Goal: Task Accomplishment & Management: Use online tool/utility

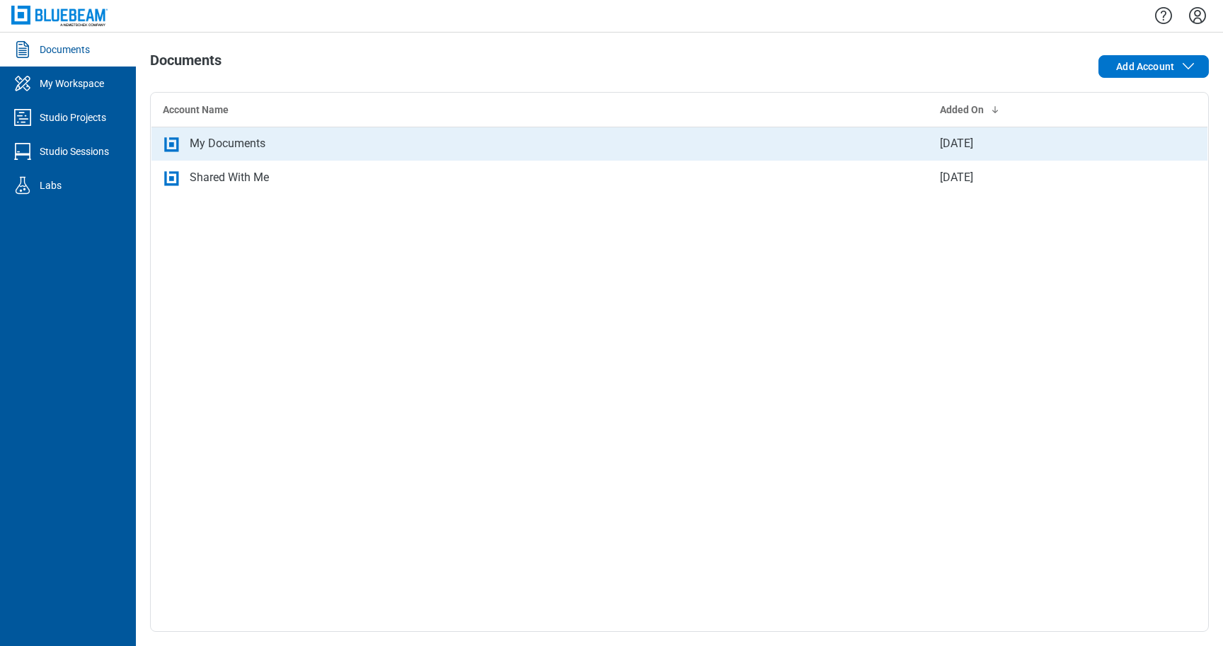
click at [233, 134] on td "My Documents" at bounding box center [539, 144] width 777 height 34
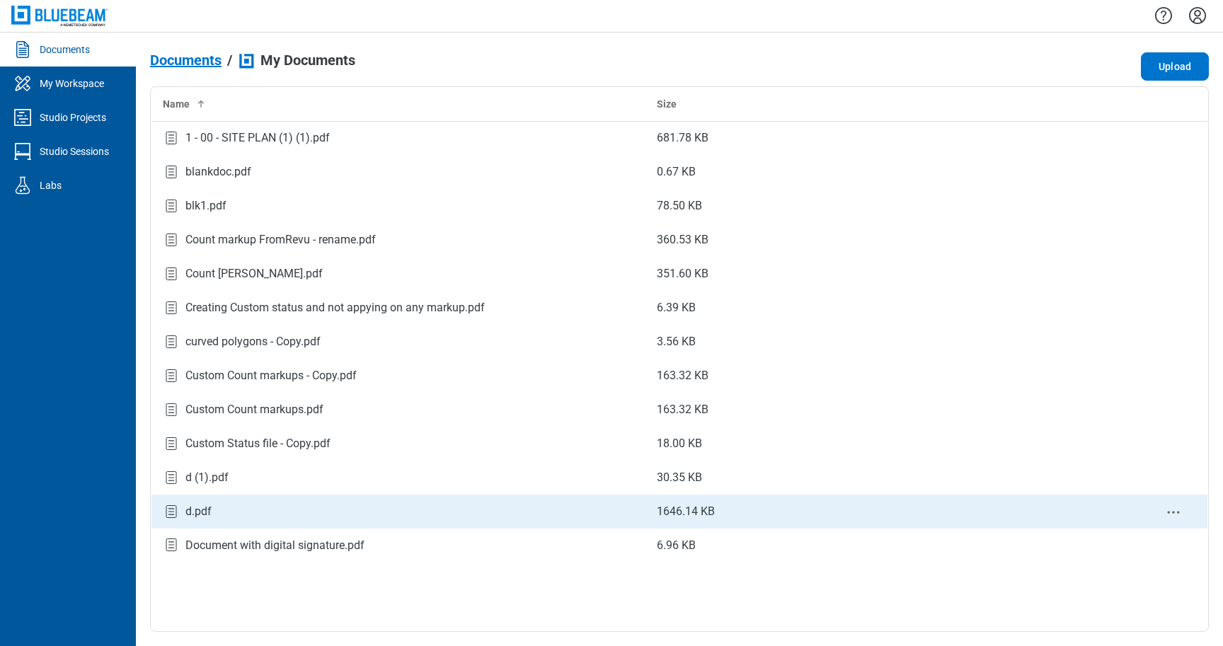
click at [227, 502] on td "d.pdf" at bounding box center [398, 512] width 495 height 34
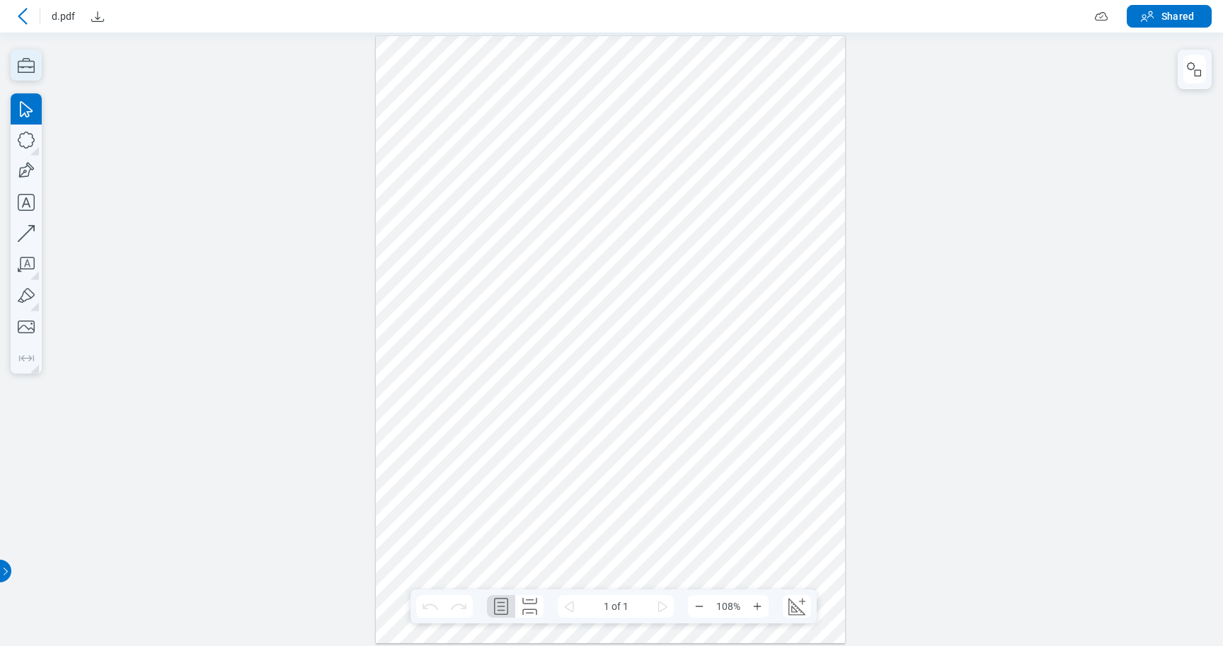
click at [23, 68] on icon "button" at bounding box center [26, 65] width 31 height 31
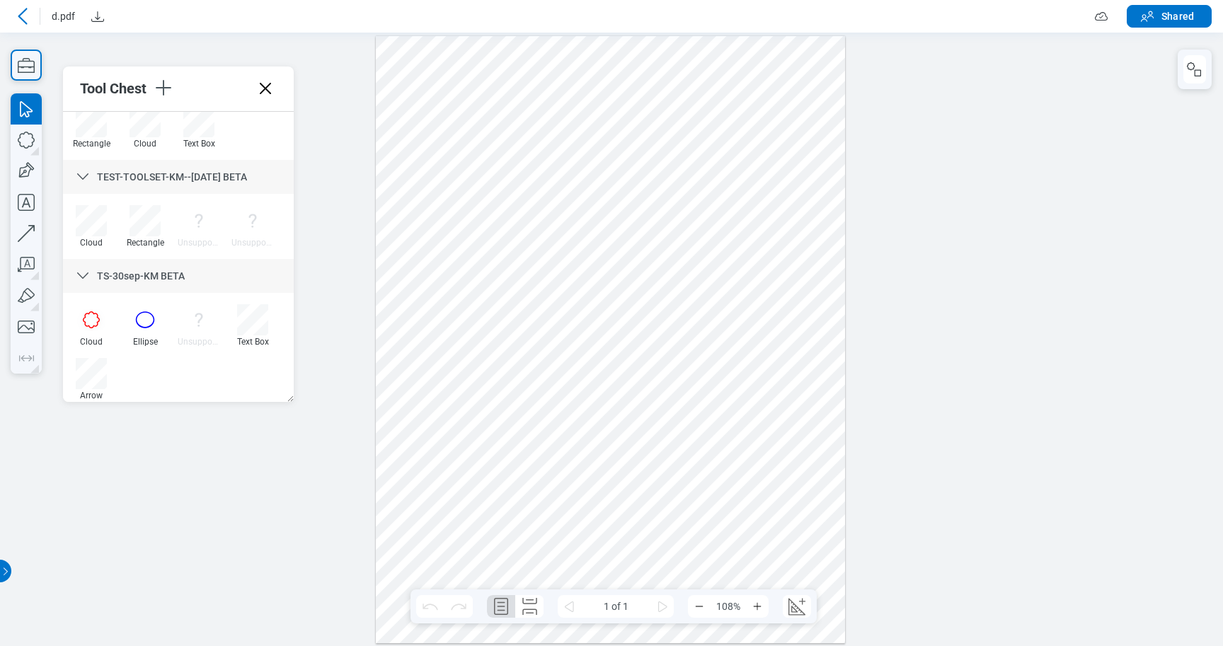
scroll to position [1830, 0]
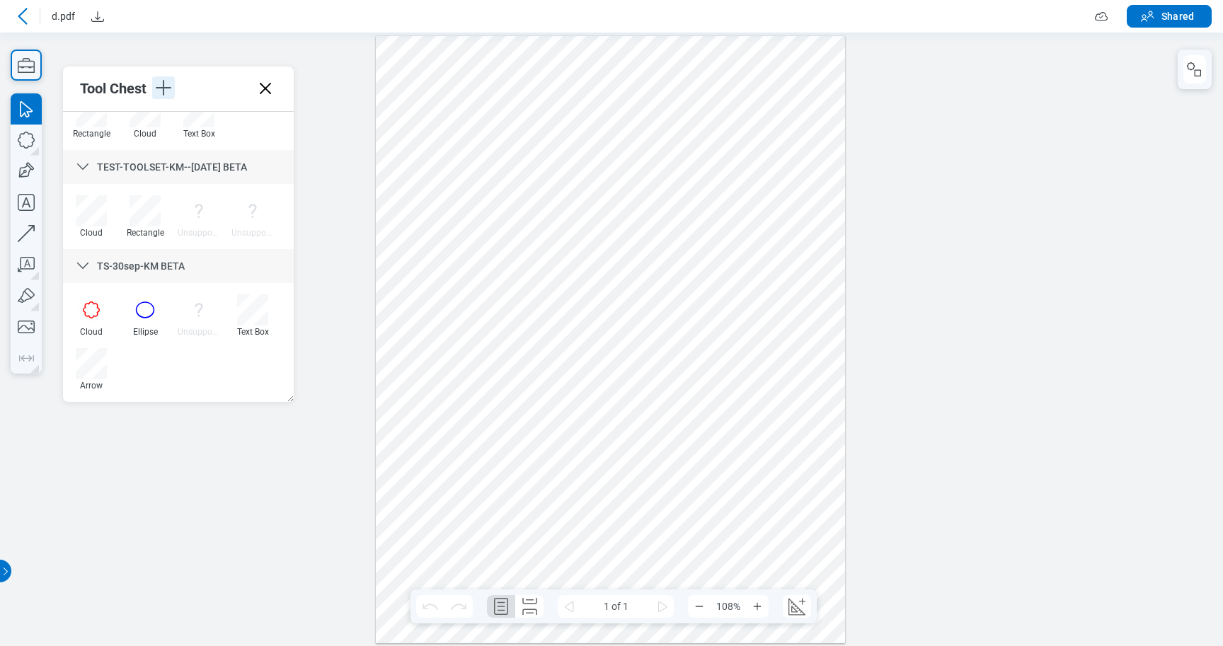
click at [173, 97] on icon "button" at bounding box center [163, 87] width 23 height 23
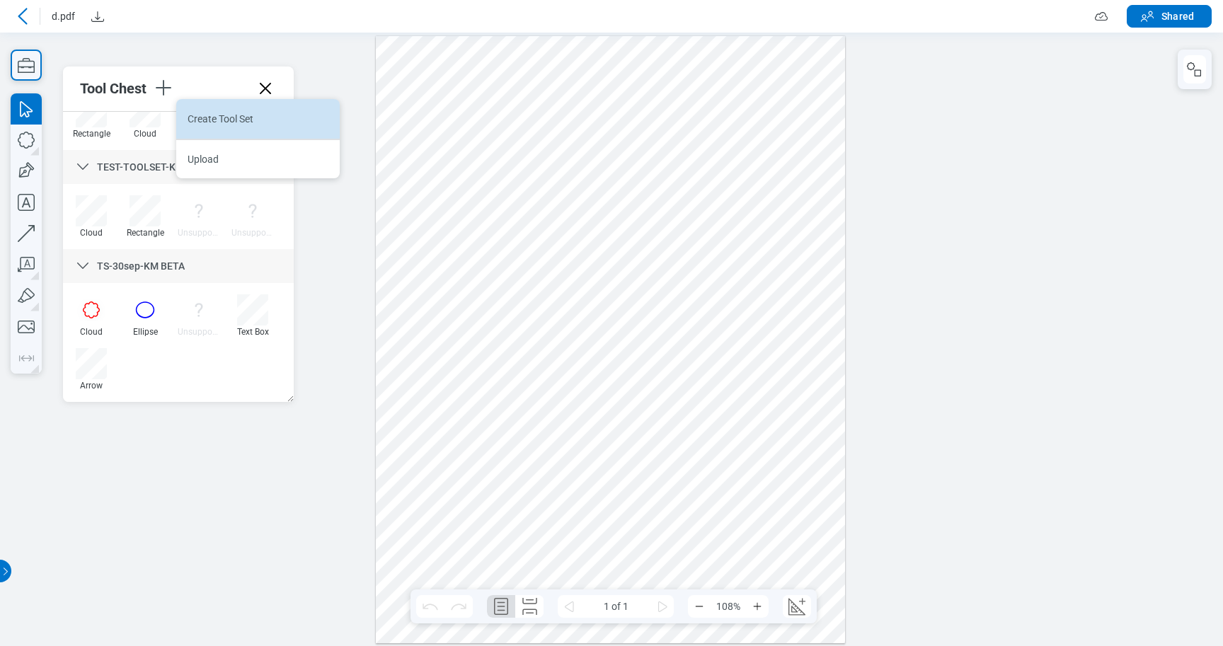
click at [231, 119] on li "Create Tool Set" at bounding box center [258, 119] width 164 height 40
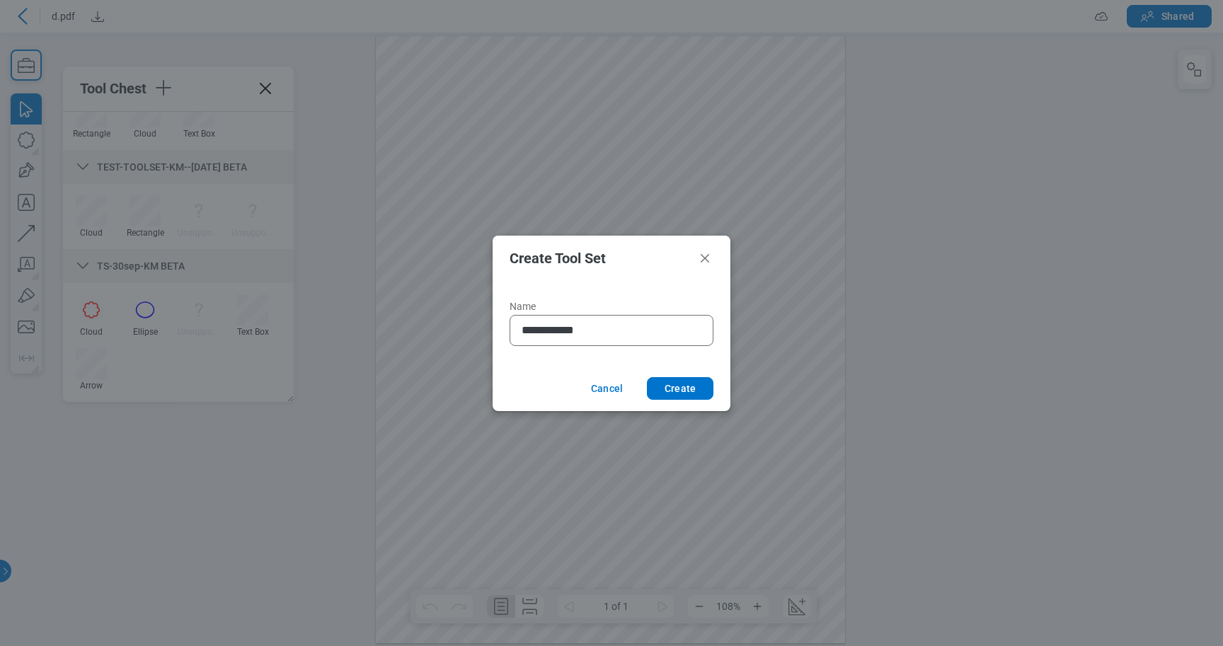
click at [522, 332] on input "**********" at bounding box center [614, 330] width 185 height 17
click at [575, 332] on input "**********" at bounding box center [614, 330] width 185 height 17
click at [612, 332] on input "**********" at bounding box center [614, 330] width 185 height 17
click at [523, 329] on input "**********" at bounding box center [614, 330] width 185 height 17
click at [651, 334] on input "**********" at bounding box center [614, 330] width 185 height 17
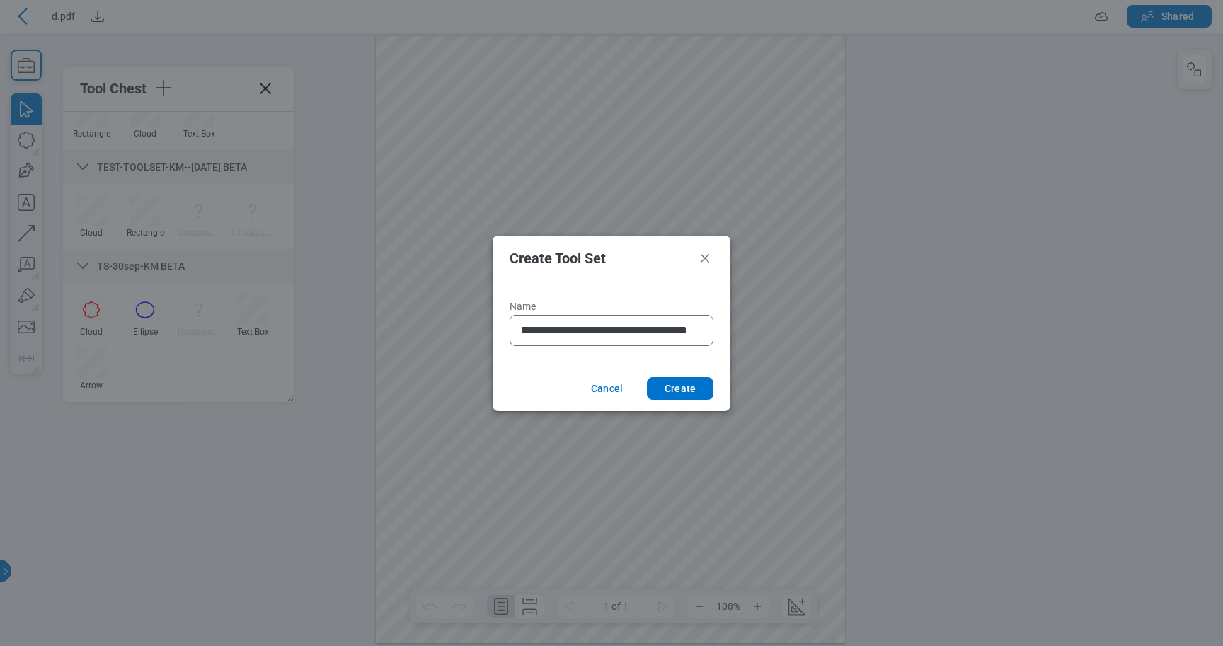
scroll to position [0, 57]
type input "**********"
click at [673, 394] on button "Create" at bounding box center [680, 388] width 67 height 23
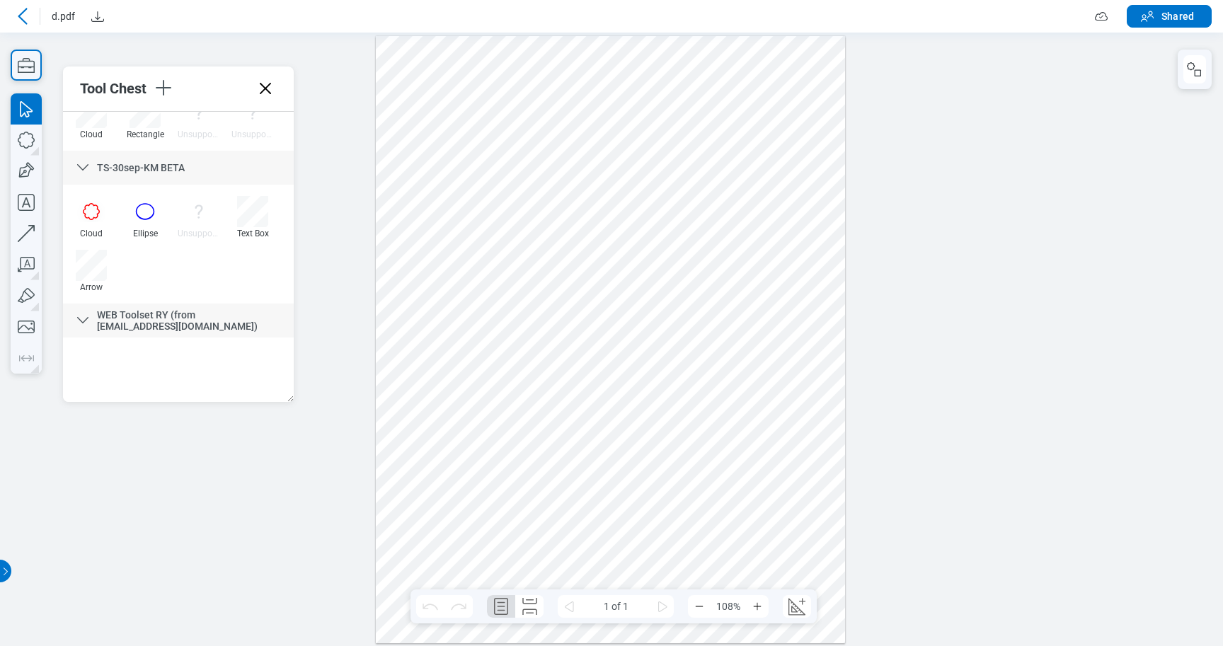
scroll to position [1930, 0]
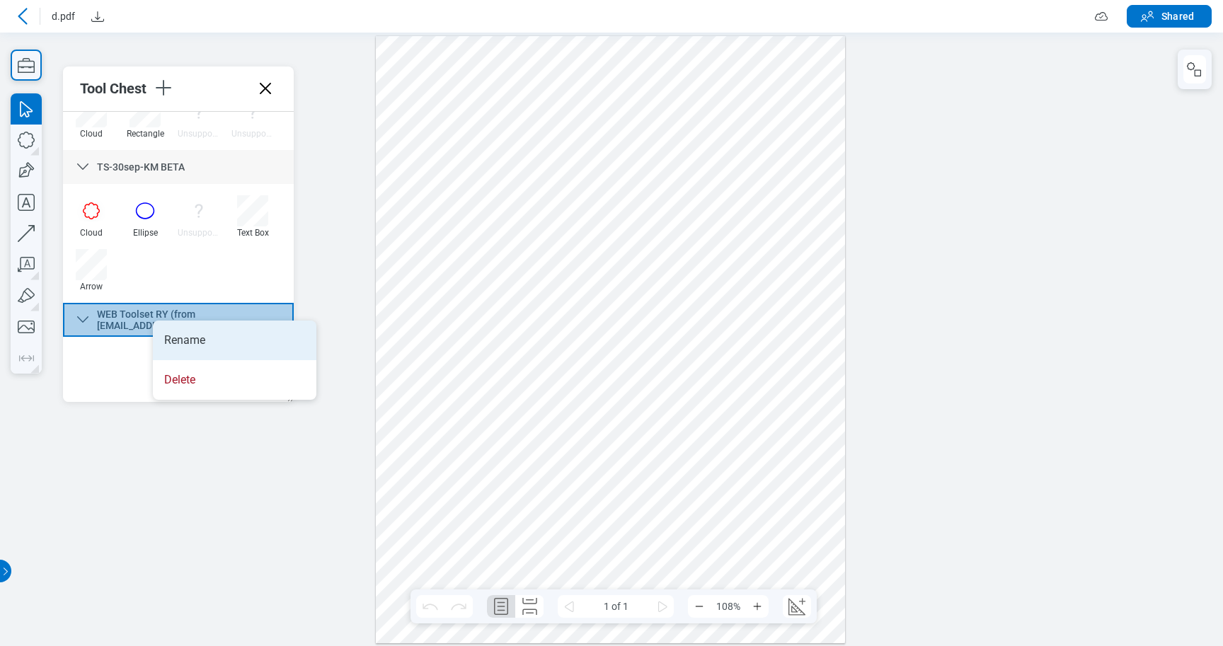
click at [176, 336] on li "Rename" at bounding box center [235, 341] width 164 height 40
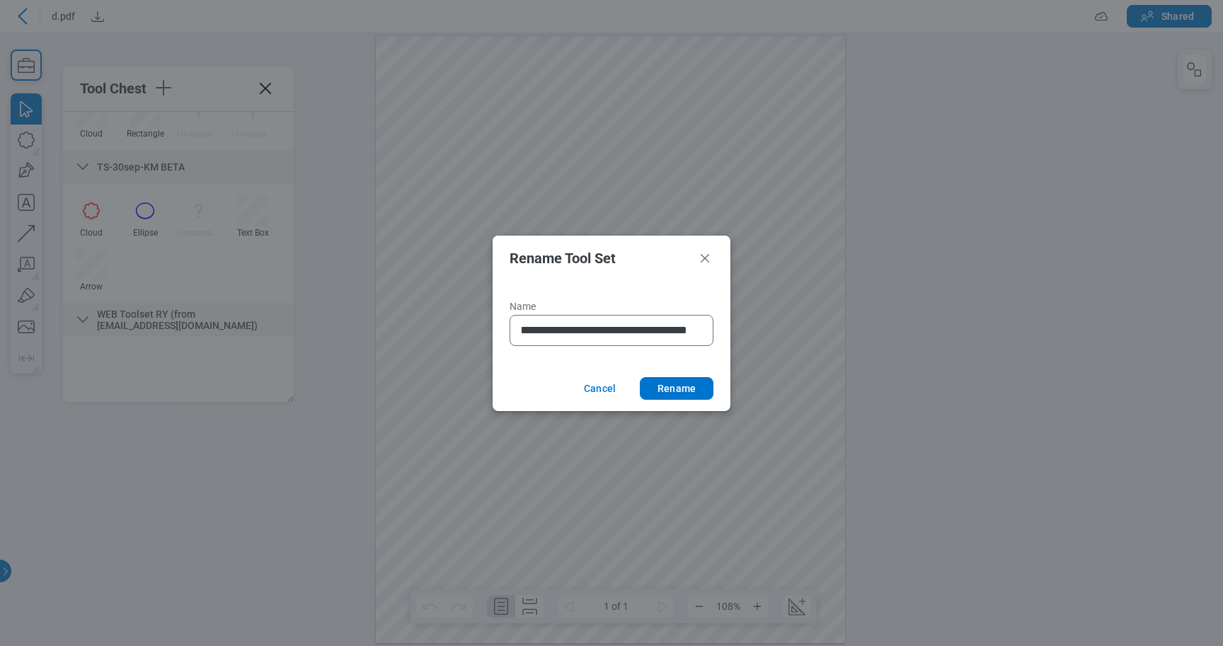
scroll to position [0, 0]
drag, startPoint x: 600, startPoint y: 326, endPoint x: 444, endPoint y: 320, distance: 155.8
click at [522, 322] on input "**********" at bounding box center [605, 330] width 166 height 17
click at [550, 329] on input "**********" at bounding box center [605, 330] width 166 height 17
drag, startPoint x: 550, startPoint y: 331, endPoint x: 496, endPoint y: 328, distance: 53.9
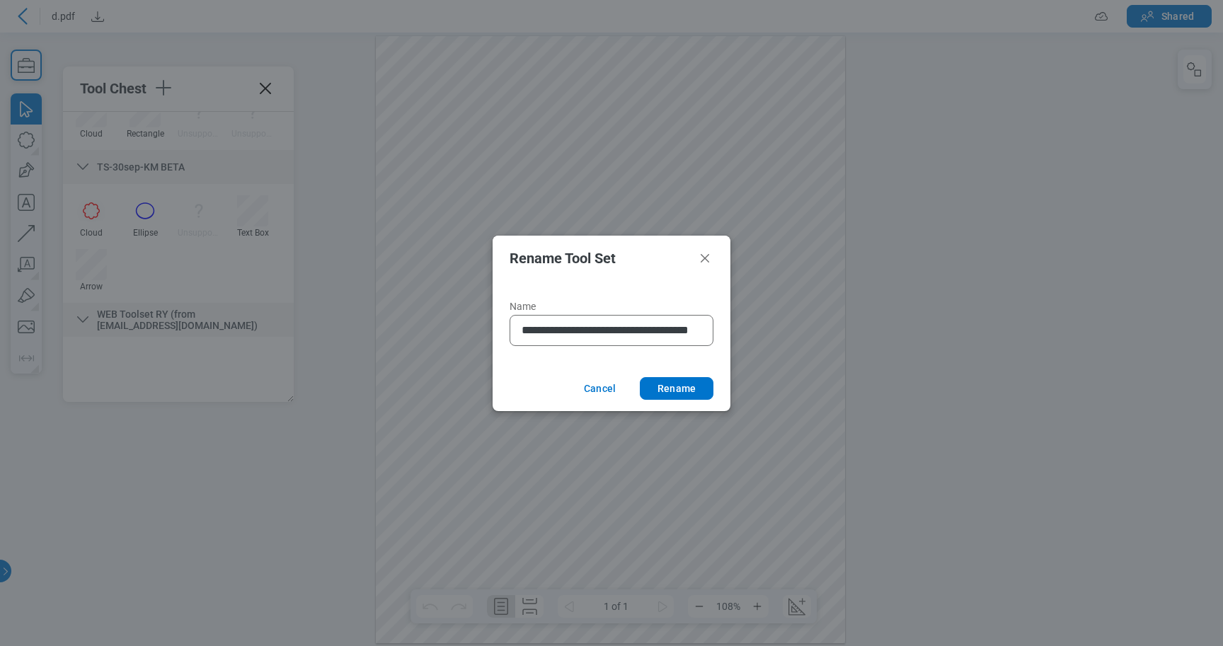
click at [522, 328] on input "**********" at bounding box center [605, 330] width 166 height 17
click at [612, 330] on input "**********" at bounding box center [605, 330] width 166 height 17
type input "**********"
click at [696, 385] on button "Rename" at bounding box center [677, 388] width 74 height 23
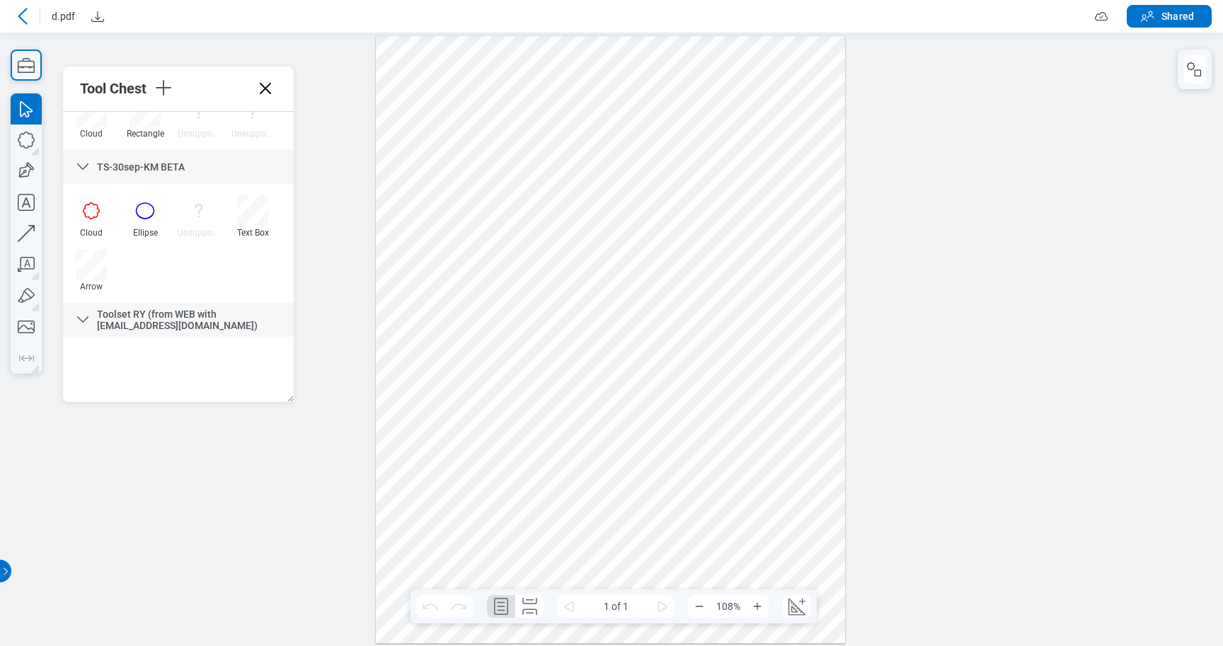
click at [125, 316] on span "Toolset RY (from WEB with [EMAIL_ADDRESS][DOMAIN_NAME])" at bounding box center [177, 320] width 161 height 23
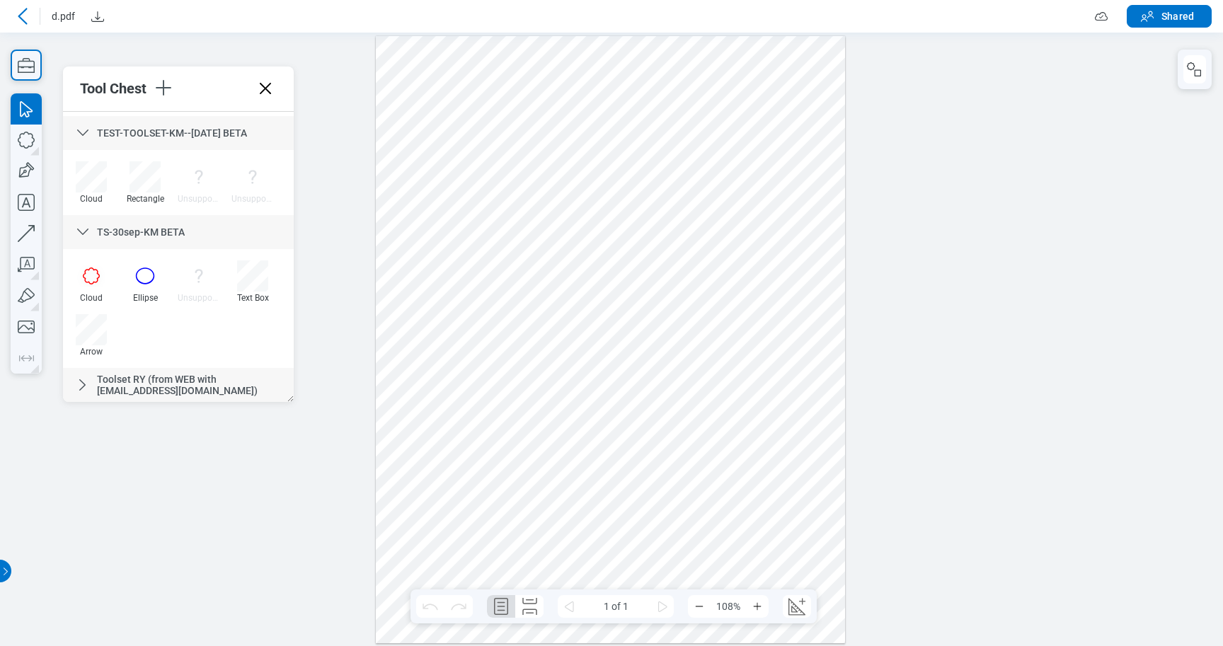
click at [138, 386] on div "Toolset RY (from WEB with [EMAIL_ADDRESS][DOMAIN_NAME])" at bounding box center [178, 385] width 231 height 34
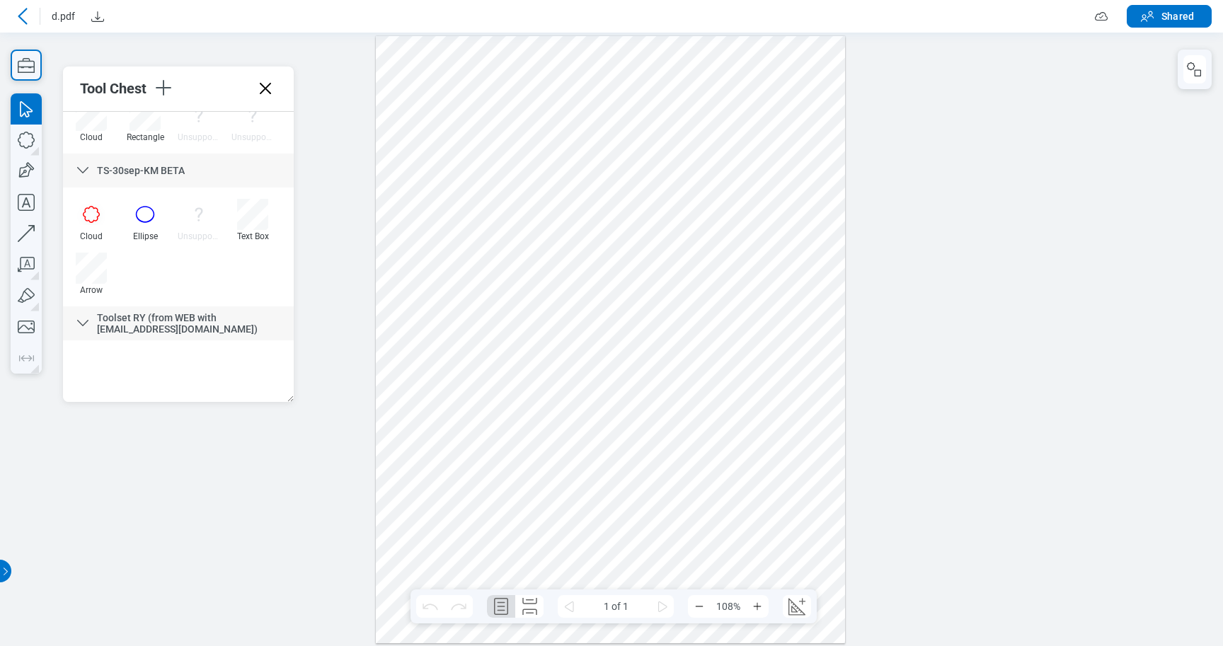
scroll to position [1930, 0]
drag, startPoint x: 400, startPoint y: 46, endPoint x: 796, endPoint y: 177, distance: 416.8
click at [796, 178] on div at bounding box center [610, 338] width 469 height 607
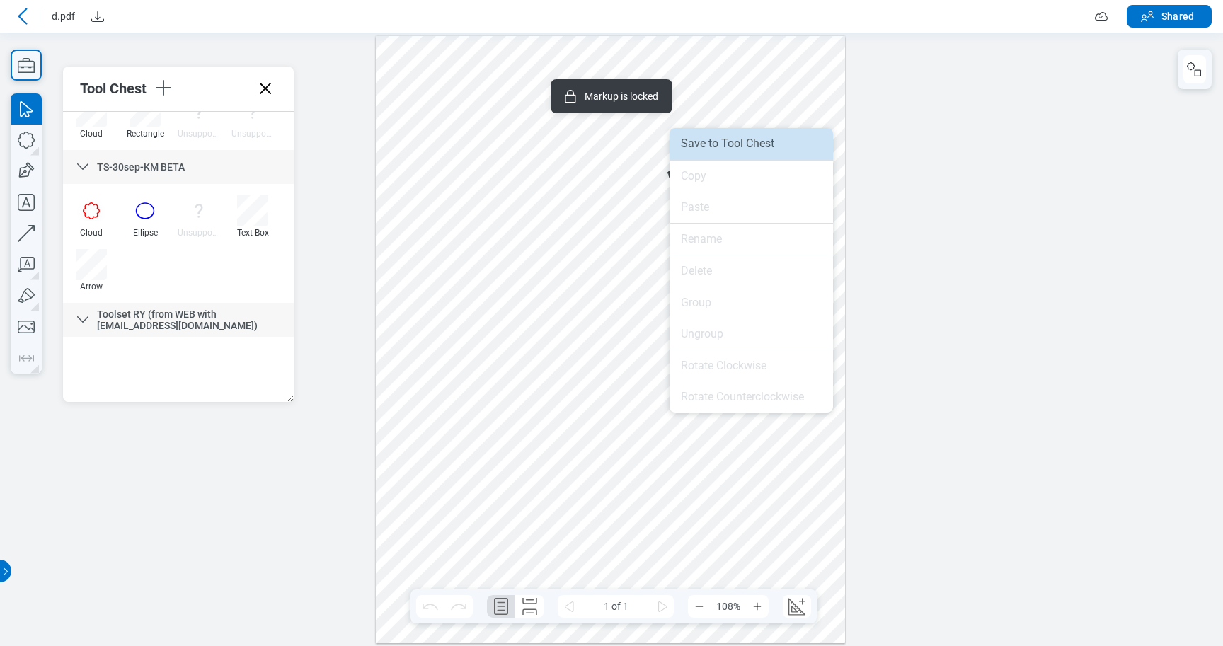
click at [711, 148] on li "Save to Tool Chest" at bounding box center [752, 143] width 164 height 31
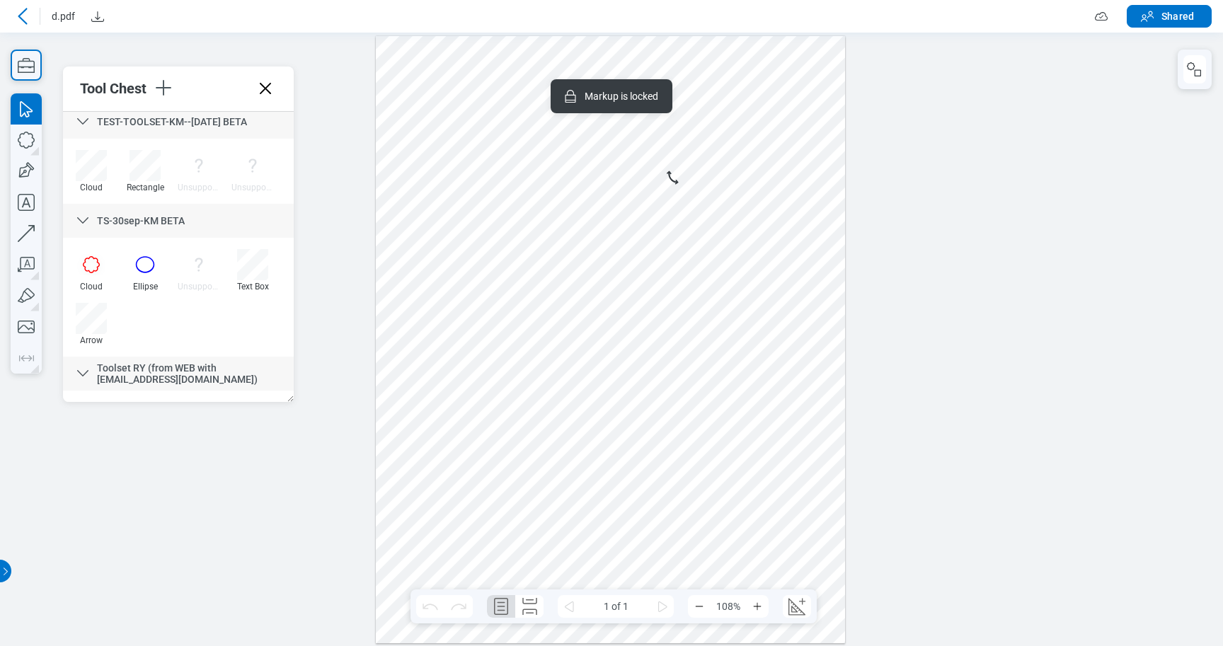
scroll to position [1983, 0]
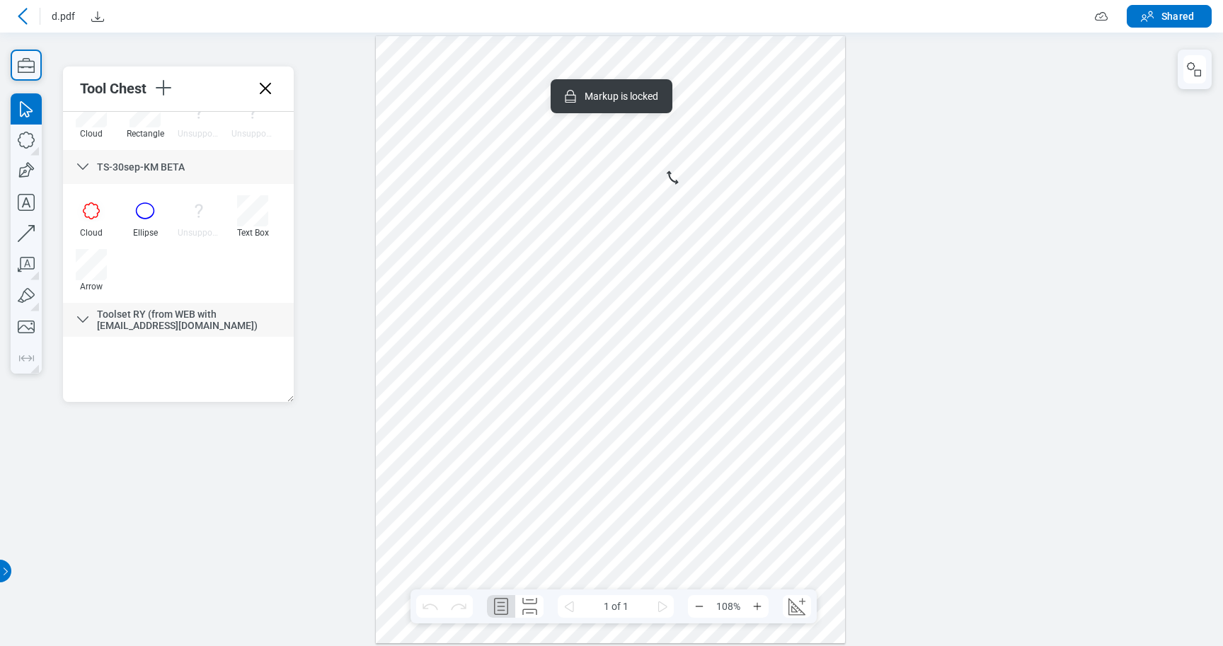
click at [147, 369] on div at bounding box center [178, 369] width 231 height 65
click at [151, 323] on span "Toolset RY (from WEB with [EMAIL_ADDRESS][DOMAIN_NAME])" at bounding box center [177, 320] width 161 height 23
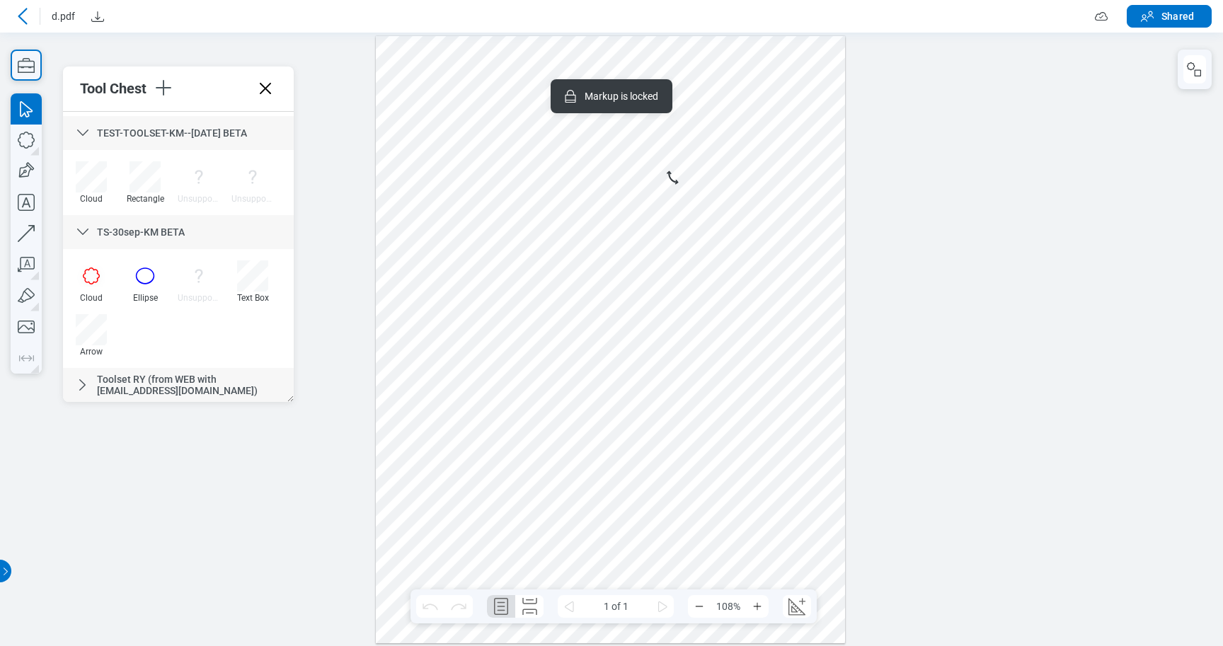
click at [107, 399] on div "Toolset RY (from WEB with [EMAIL_ADDRESS][DOMAIN_NAME])" at bounding box center [178, 385] width 231 height 34
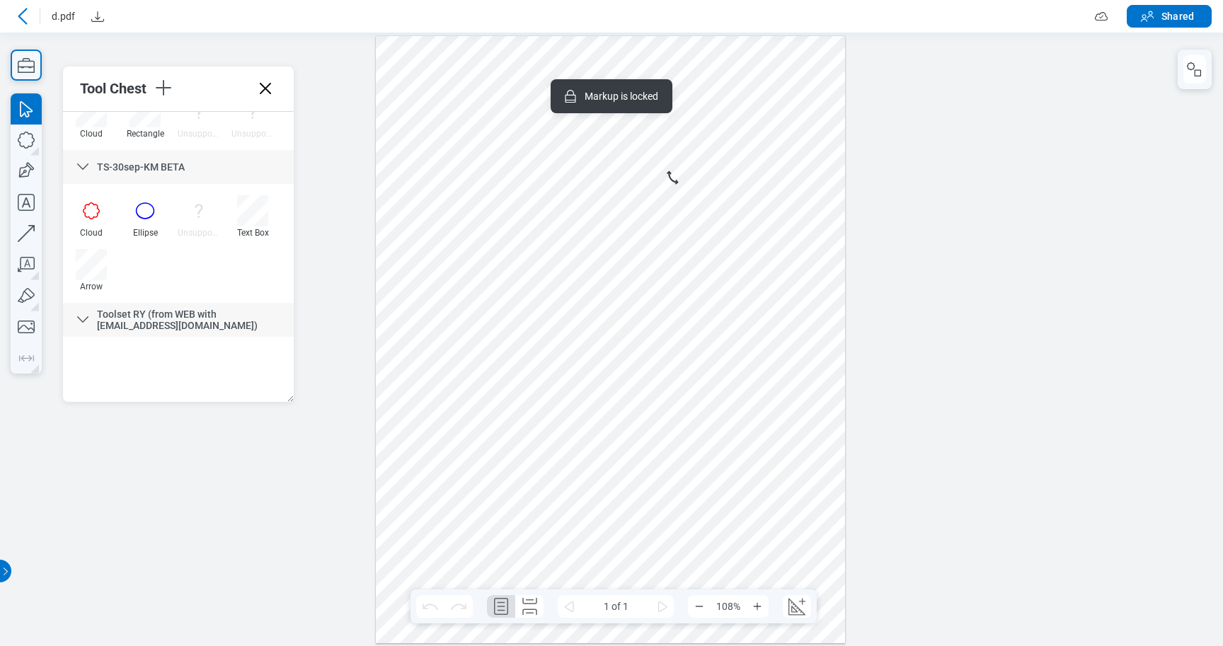
click at [494, 233] on div at bounding box center [610, 338] width 469 height 607
click at [533, 214] on div at bounding box center [610, 338] width 469 height 607
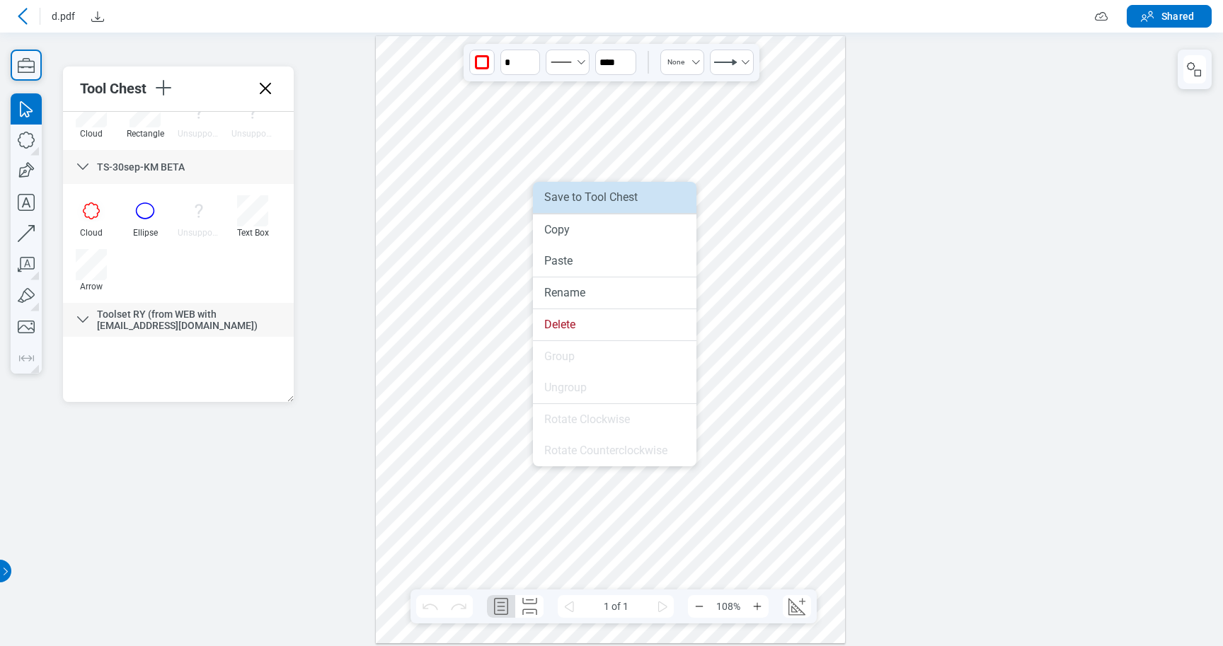
click at [569, 202] on li "Save to Tool Chest" at bounding box center [615, 197] width 164 height 31
click at [553, 202] on li "Save to Tool Chest" at bounding box center [609, 198] width 164 height 31
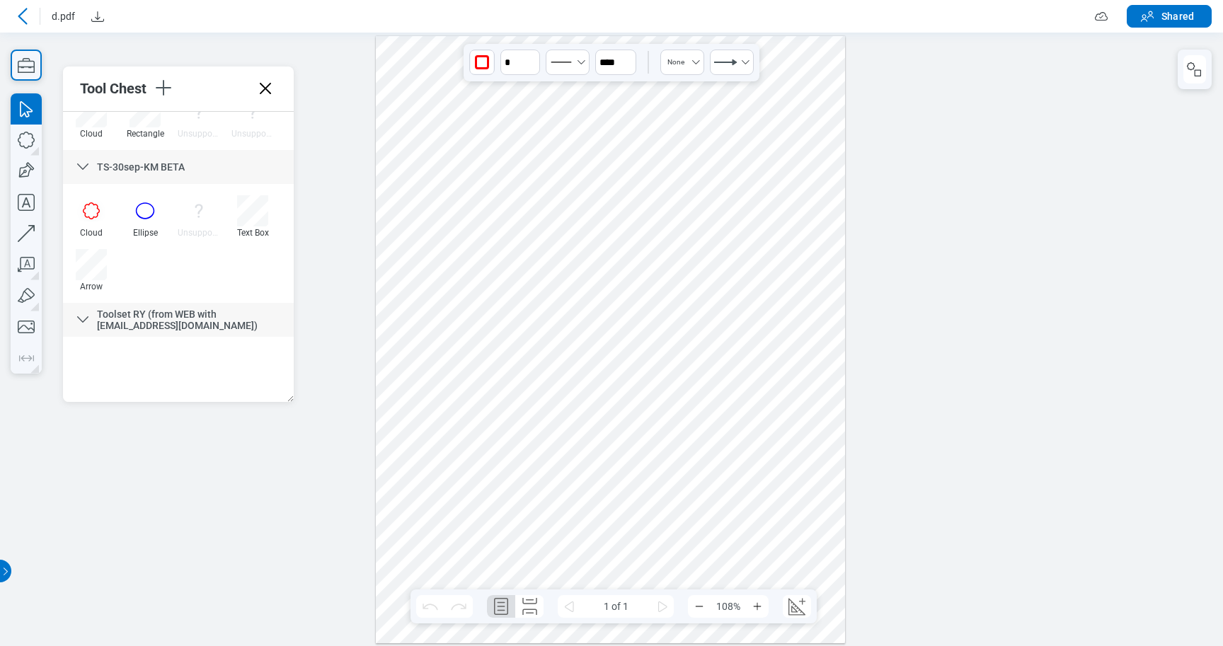
click at [102, 317] on span "Toolset RY (from WEB with [EMAIL_ADDRESS][DOMAIN_NAME])" at bounding box center [177, 320] width 161 height 23
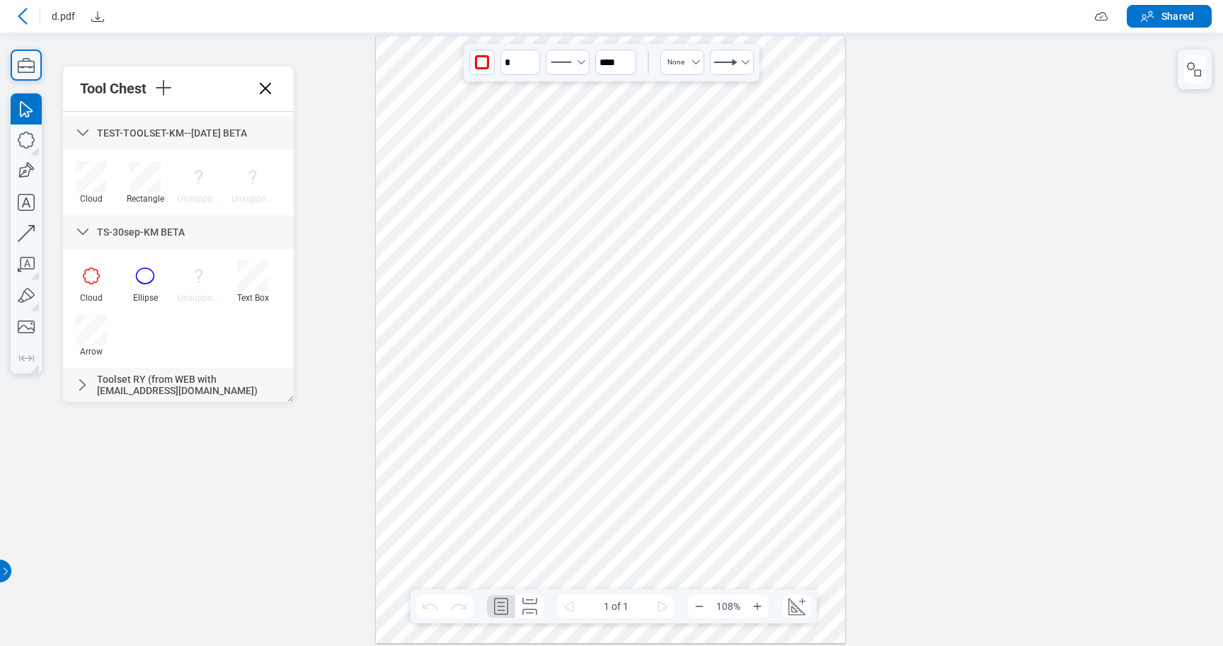
scroll to position [1918, 0]
click at [134, 395] on span "Toolset RY (from WEB with [EMAIL_ADDRESS][DOMAIN_NAME])" at bounding box center [177, 385] width 161 height 23
click at [148, 383] on span "Toolset RY (from WEB with [EMAIL_ADDRESS][DOMAIN_NAME])" at bounding box center [177, 385] width 161 height 23
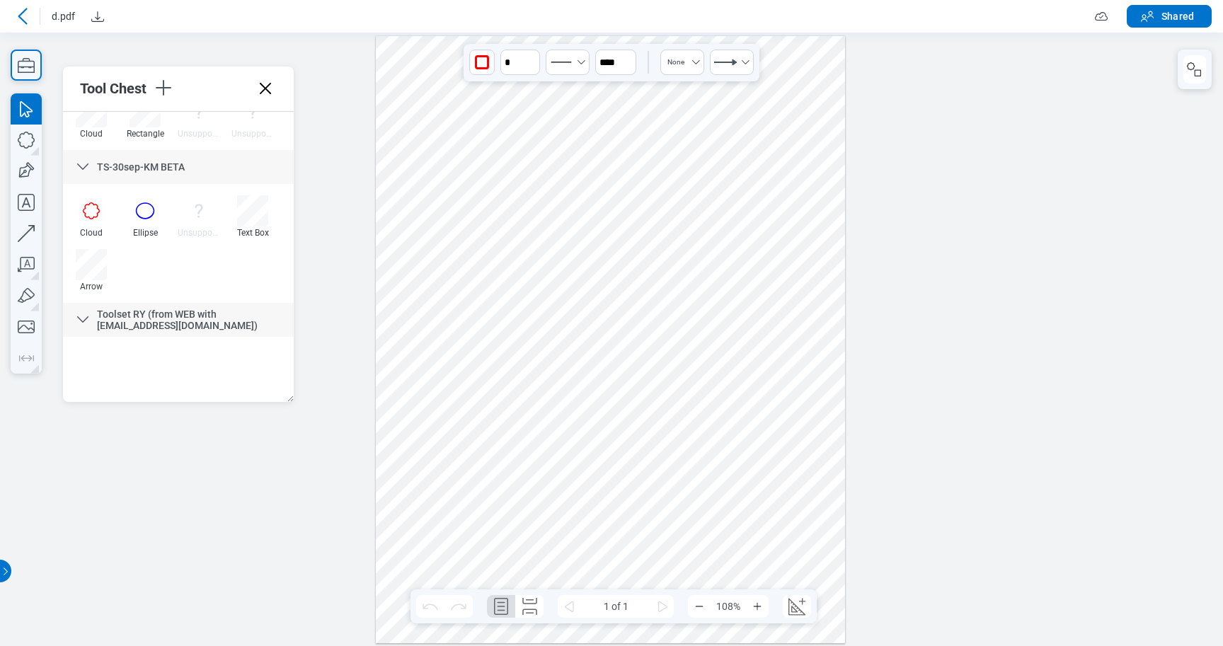
click at [139, 318] on span "Toolset RY (from WEB with [EMAIL_ADDRESS][DOMAIN_NAME])" at bounding box center [177, 320] width 161 height 23
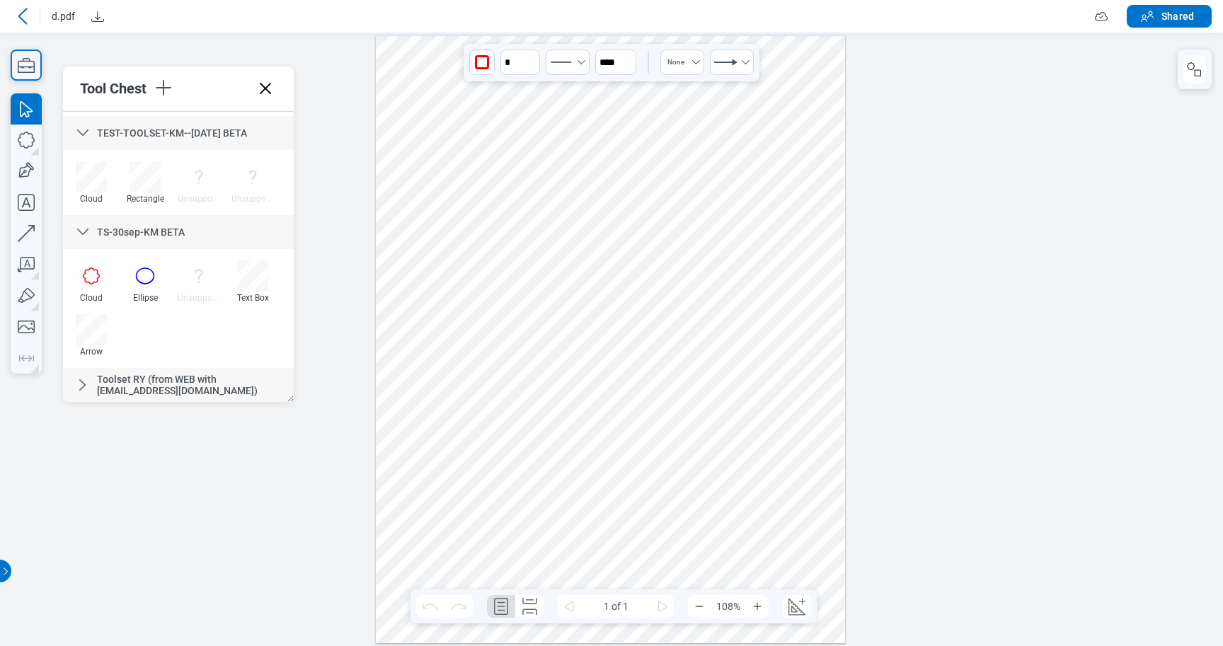
click at [76, 388] on icon at bounding box center [82, 385] width 17 height 17
click at [188, 379] on span "Toolset RY (from WEB with [EMAIL_ADDRESS][DOMAIN_NAME])" at bounding box center [177, 385] width 161 height 23
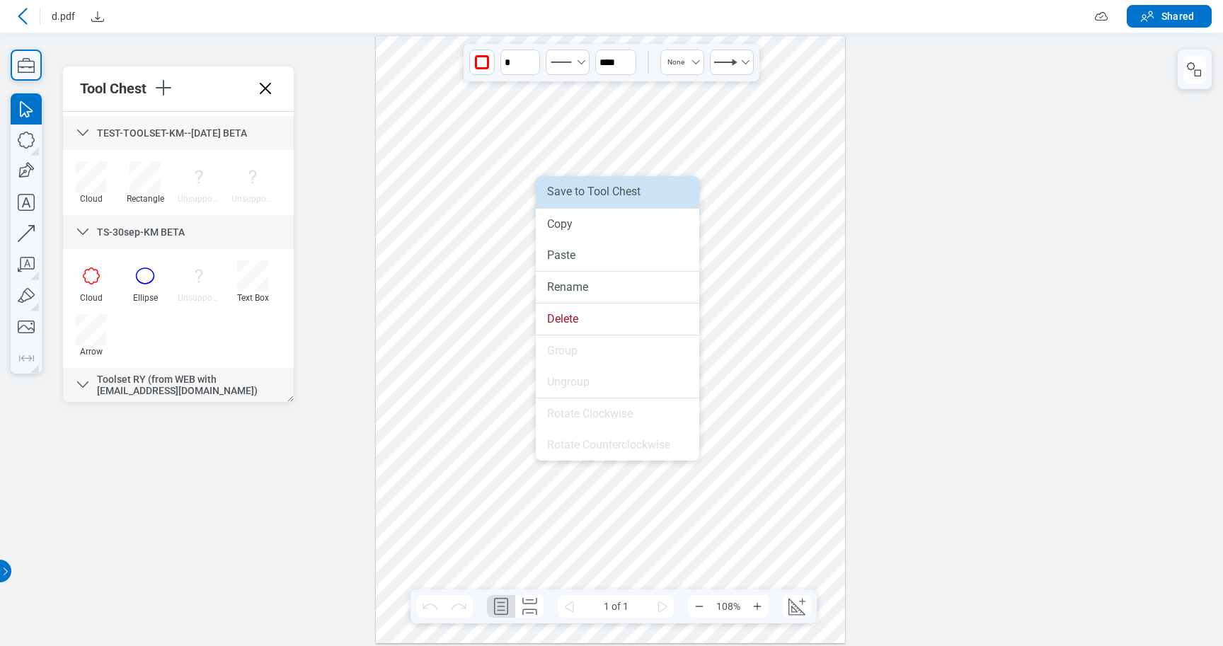
click at [563, 195] on li "Save to Tool Chest" at bounding box center [618, 191] width 164 height 31
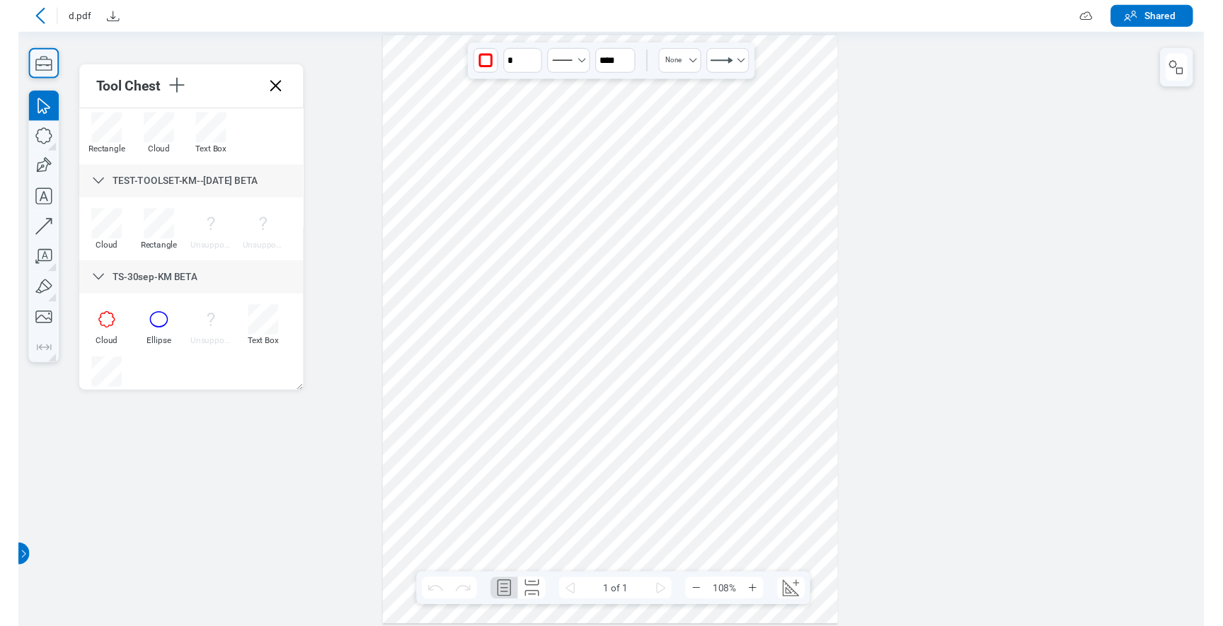
scroll to position [1972, 0]
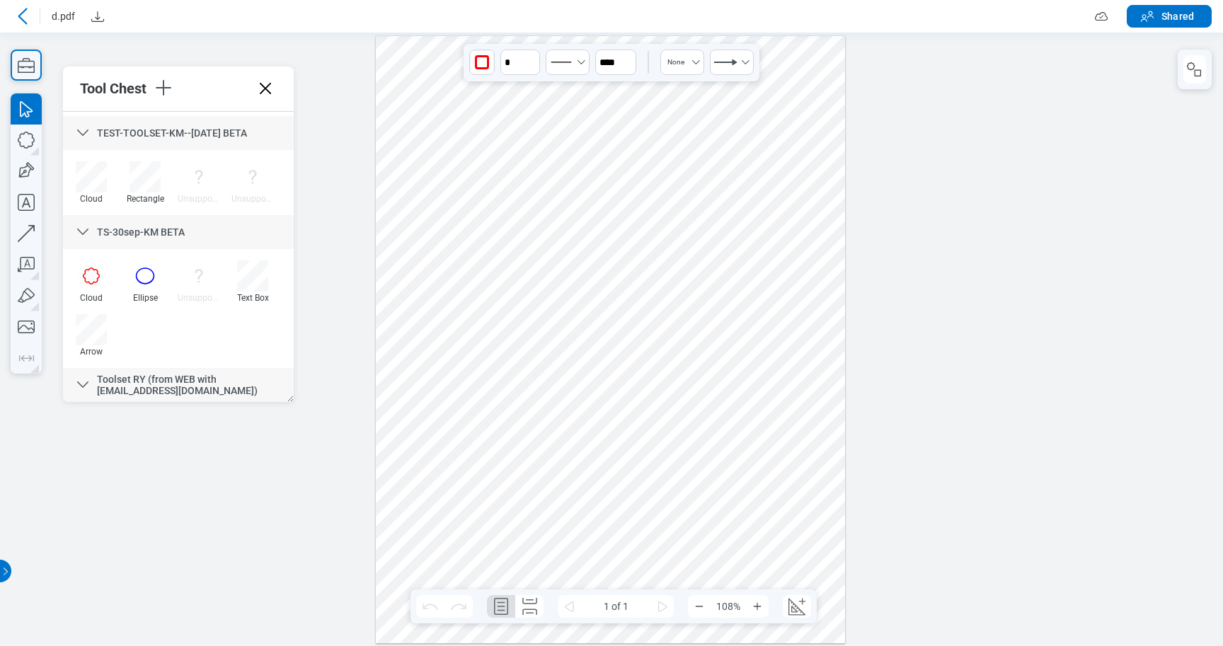
click at [144, 383] on span "Toolset RY (from WEB with [EMAIL_ADDRESS][DOMAIN_NAME])" at bounding box center [177, 385] width 161 height 23
click at [83, 384] on icon at bounding box center [82, 385] width 17 height 17
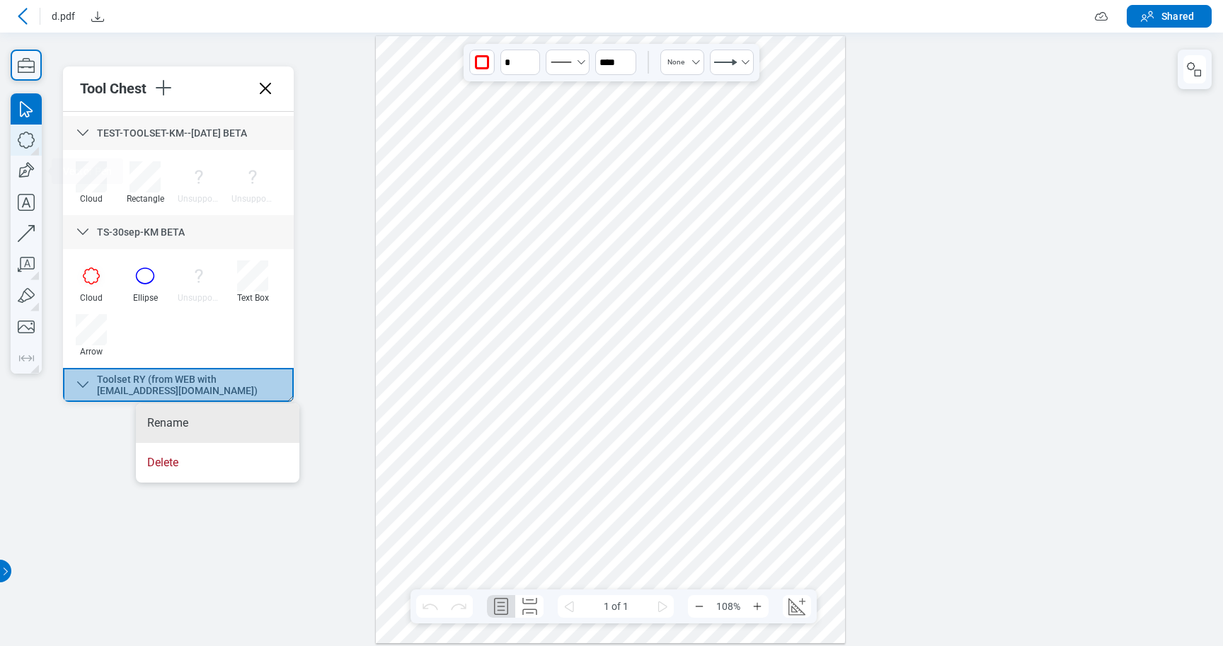
click at [21, 130] on icon "button" at bounding box center [26, 140] width 31 height 31
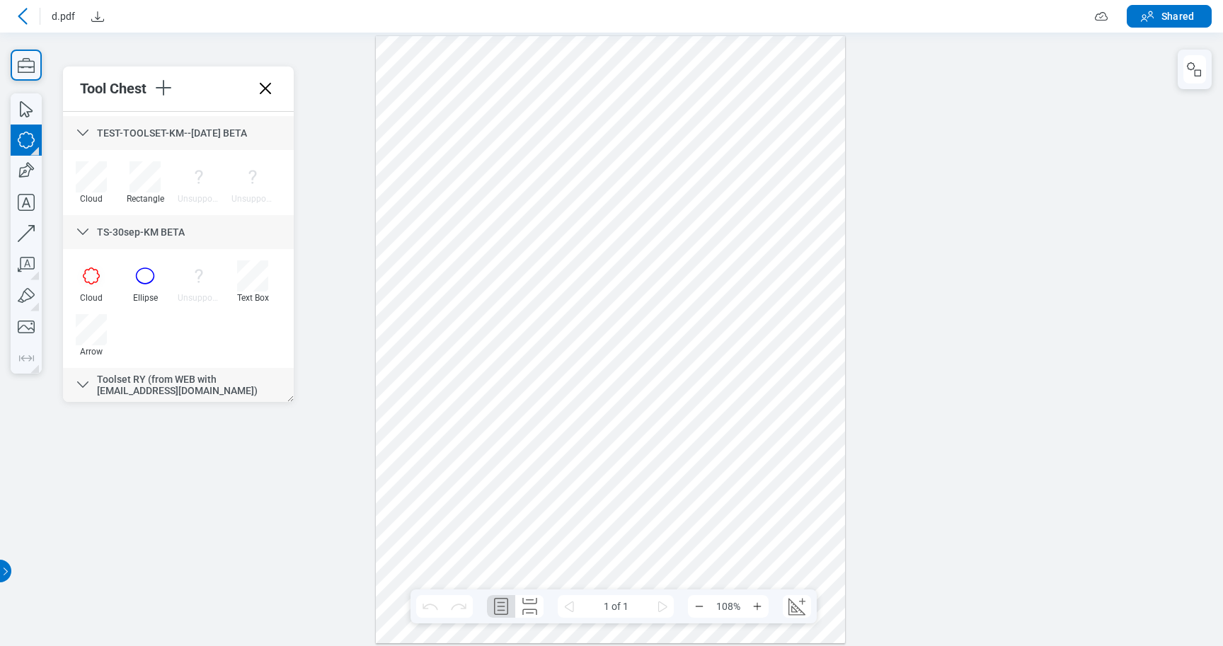
drag, startPoint x: 406, startPoint y: 178, endPoint x: 469, endPoint y: 219, distance: 76.2
click at [469, 219] on div at bounding box center [610, 338] width 469 height 607
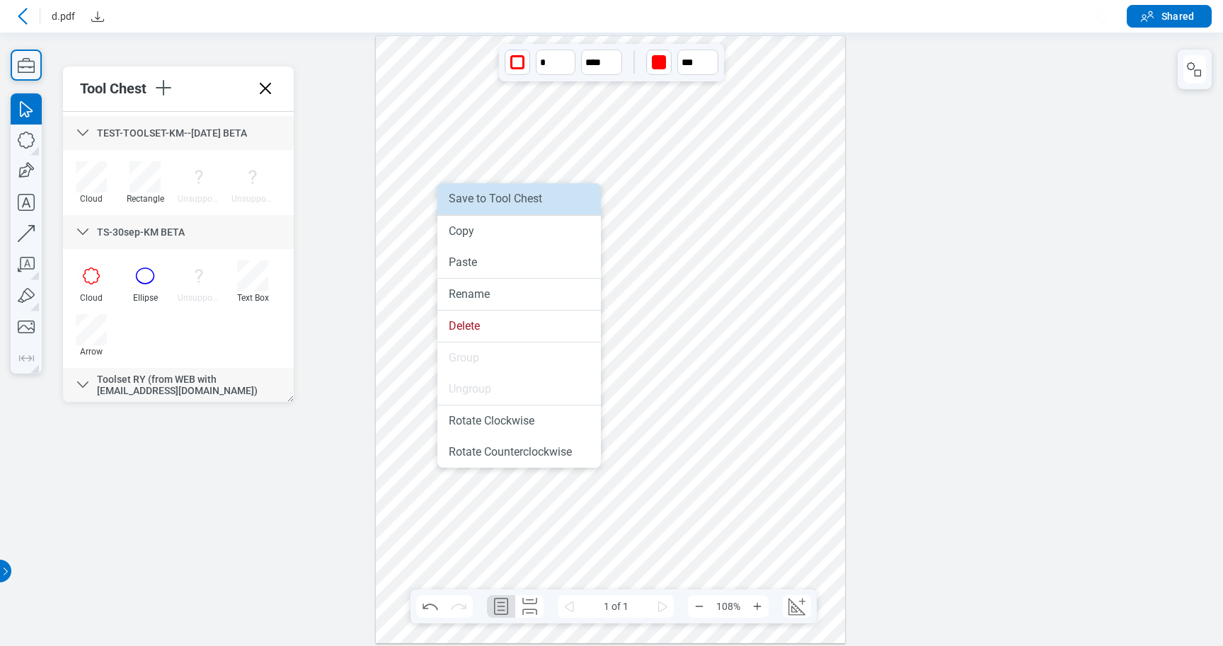
click at [472, 204] on li "Save to Tool Chest" at bounding box center [519, 198] width 164 height 31
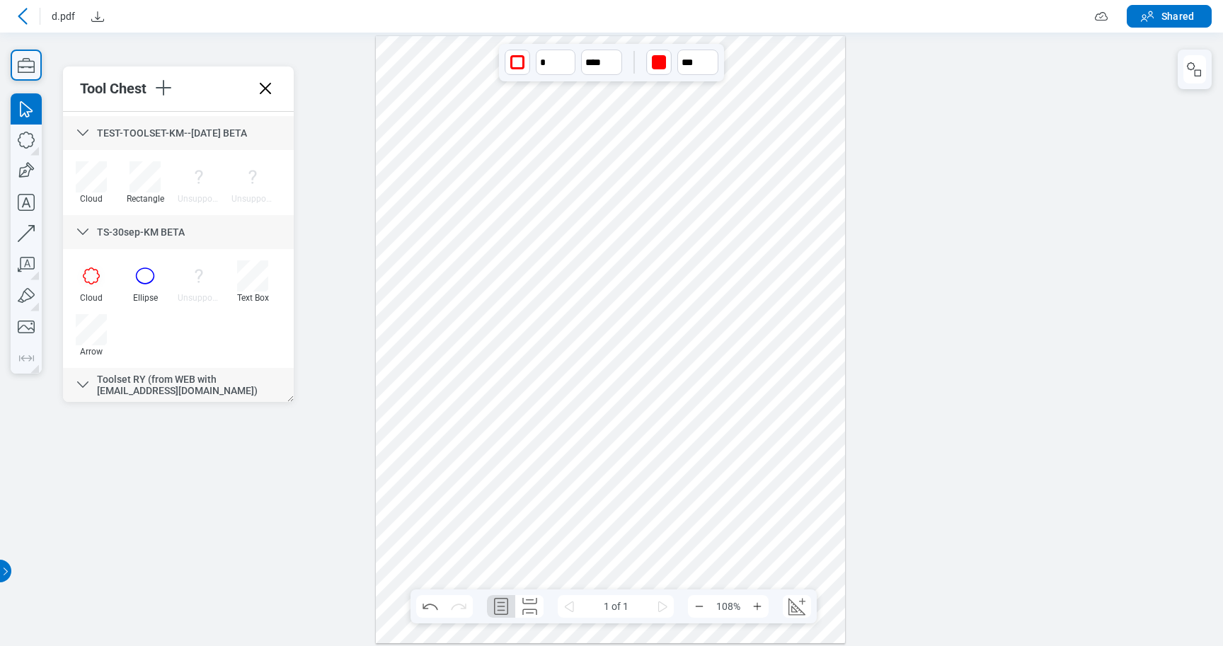
click at [143, 386] on span "Toolset RY (from WEB with [EMAIL_ADDRESS][DOMAIN_NAME])" at bounding box center [177, 385] width 161 height 23
click at [189, 391] on div "Toolset RY (from WEB with [EMAIL_ADDRESS][DOMAIN_NAME])" at bounding box center [187, 385] width 180 height 23
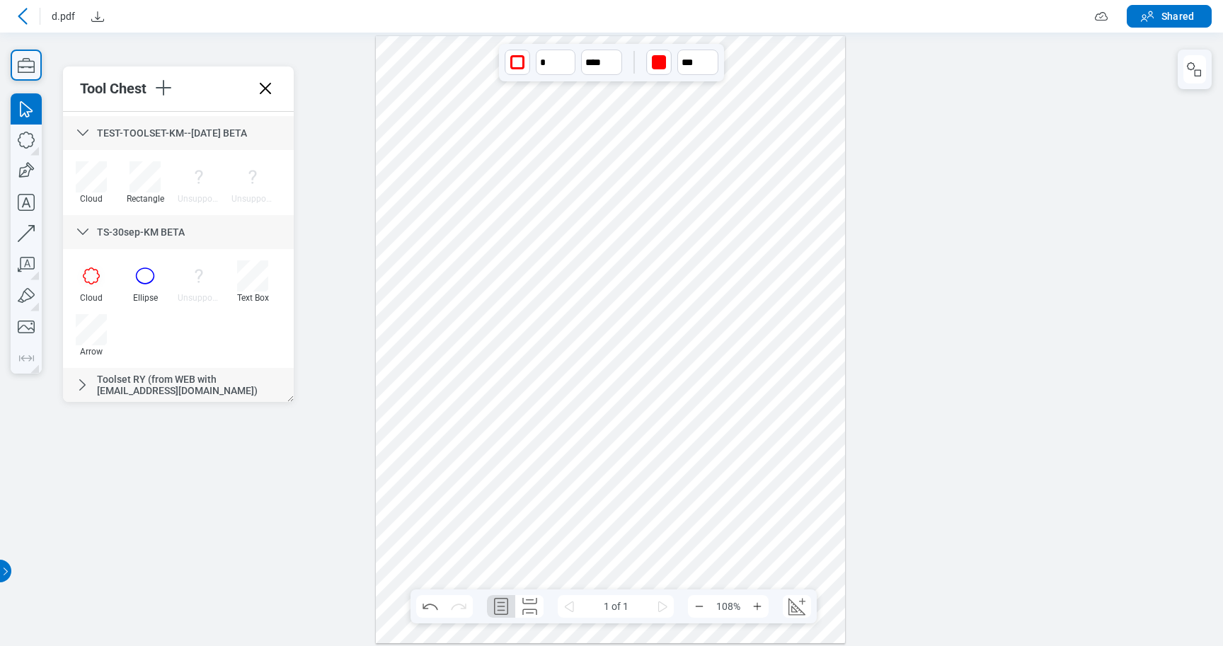
click at [100, 390] on span "Toolset RY (from WEB with [EMAIL_ADDRESS][DOMAIN_NAME])" at bounding box center [177, 385] width 161 height 23
drag, startPoint x: 95, startPoint y: 389, endPoint x: 197, endPoint y: 397, distance: 102.2
click at [197, 397] on div "Toolset RY (from WEB with [EMAIL_ADDRESS][DOMAIN_NAME])" at bounding box center [178, 385] width 231 height 34
